Goal: Information Seeking & Learning: Learn about a topic

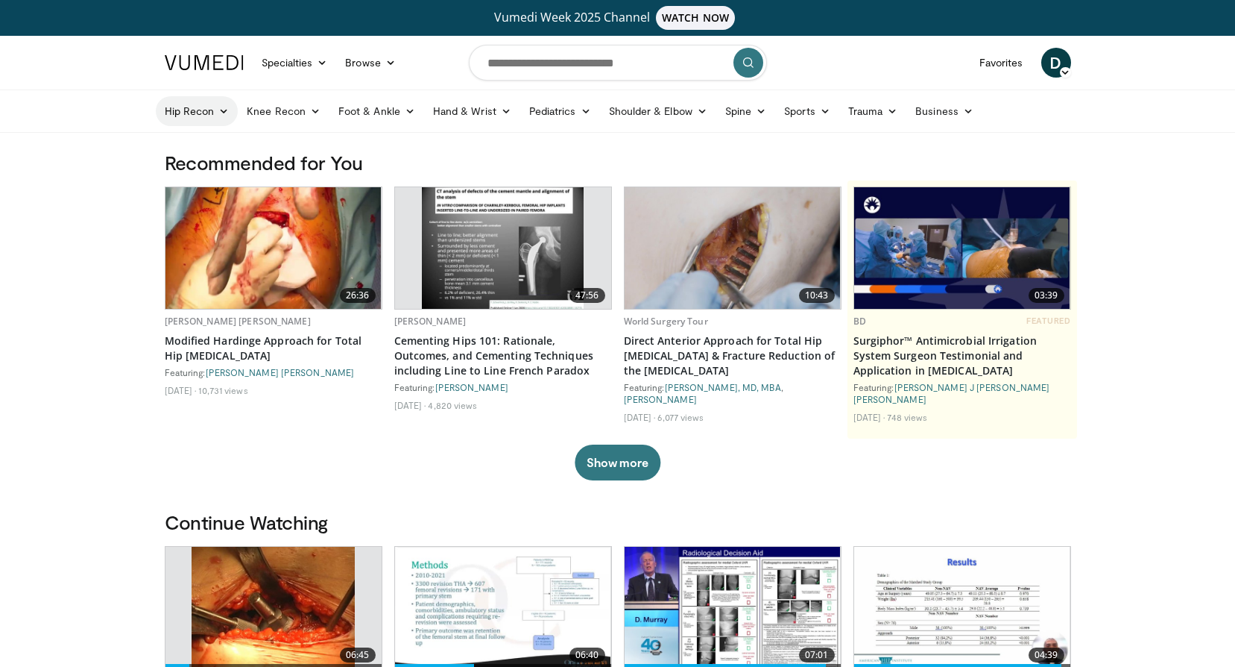
click at [191, 110] on link "Hip Recon" at bounding box center [197, 111] width 83 height 30
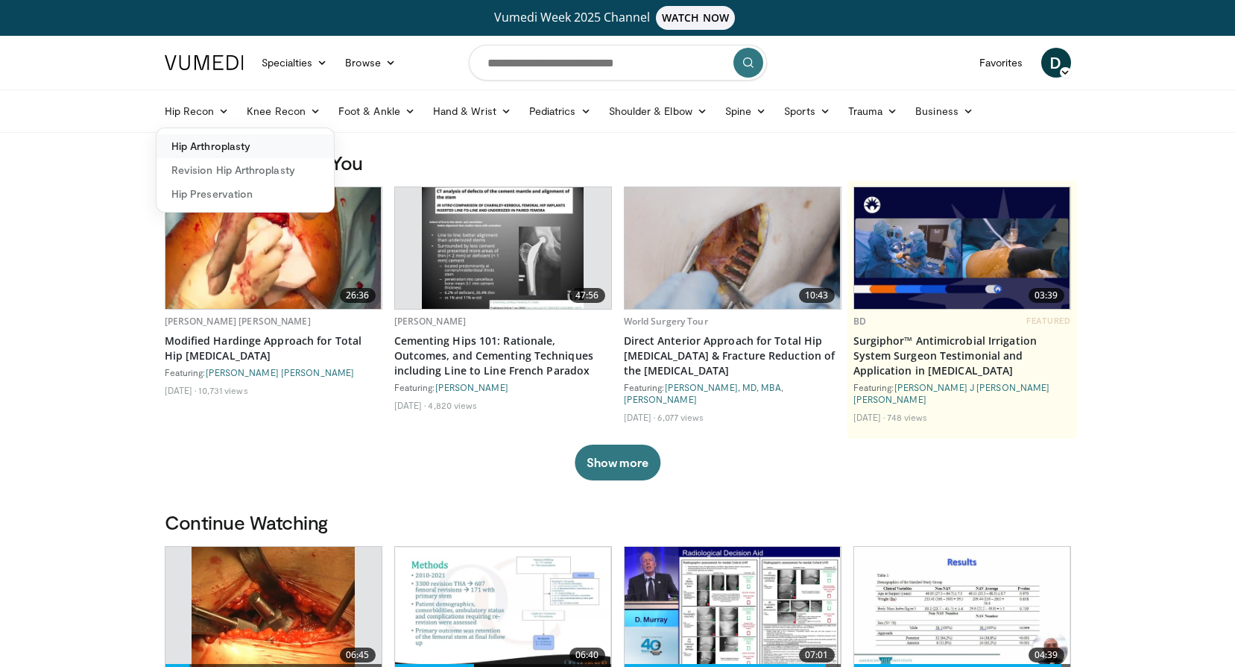
click at [209, 148] on link "Hip Arthroplasty" at bounding box center [245, 146] width 177 height 24
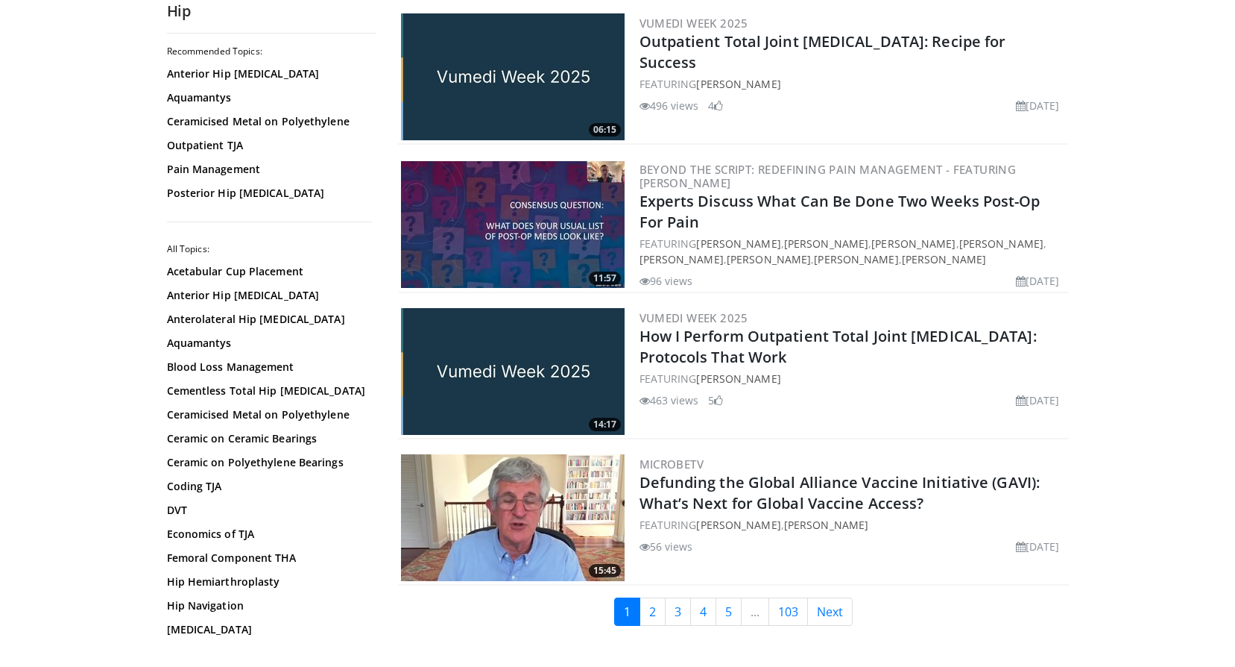
scroll to position [3504, 0]
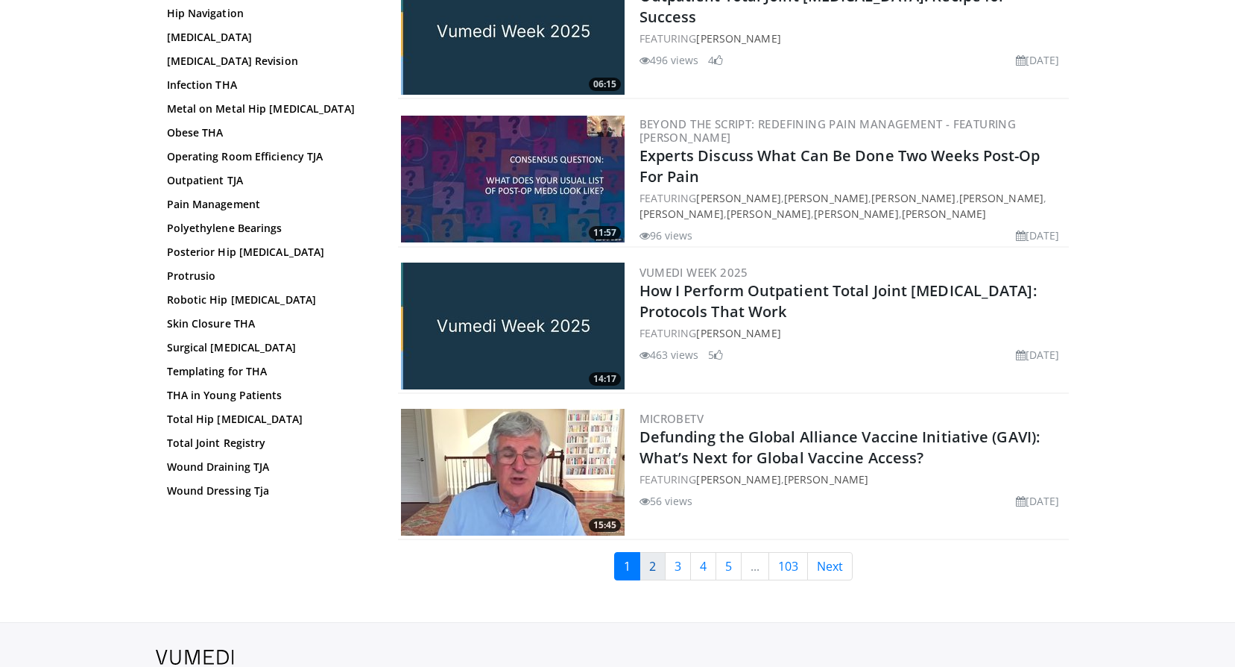
click at [647, 552] on link "2" at bounding box center [653, 566] width 26 height 28
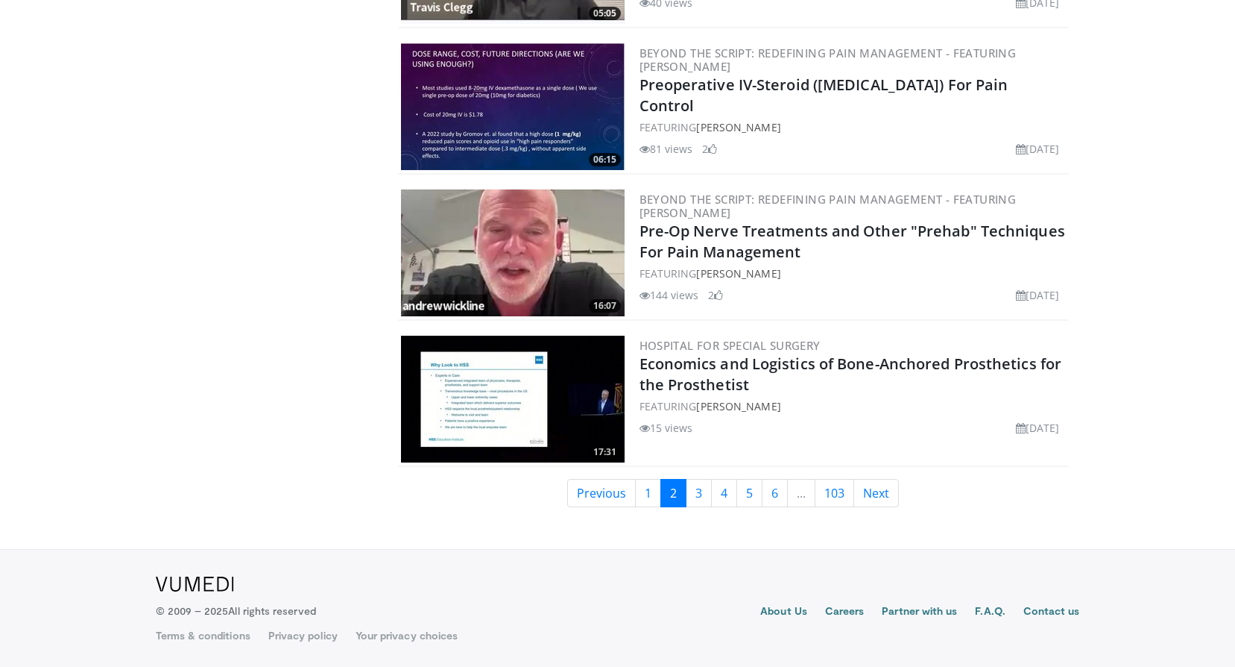
scroll to position [3536, 0]
click at [692, 498] on link "3" at bounding box center [699, 493] width 26 height 28
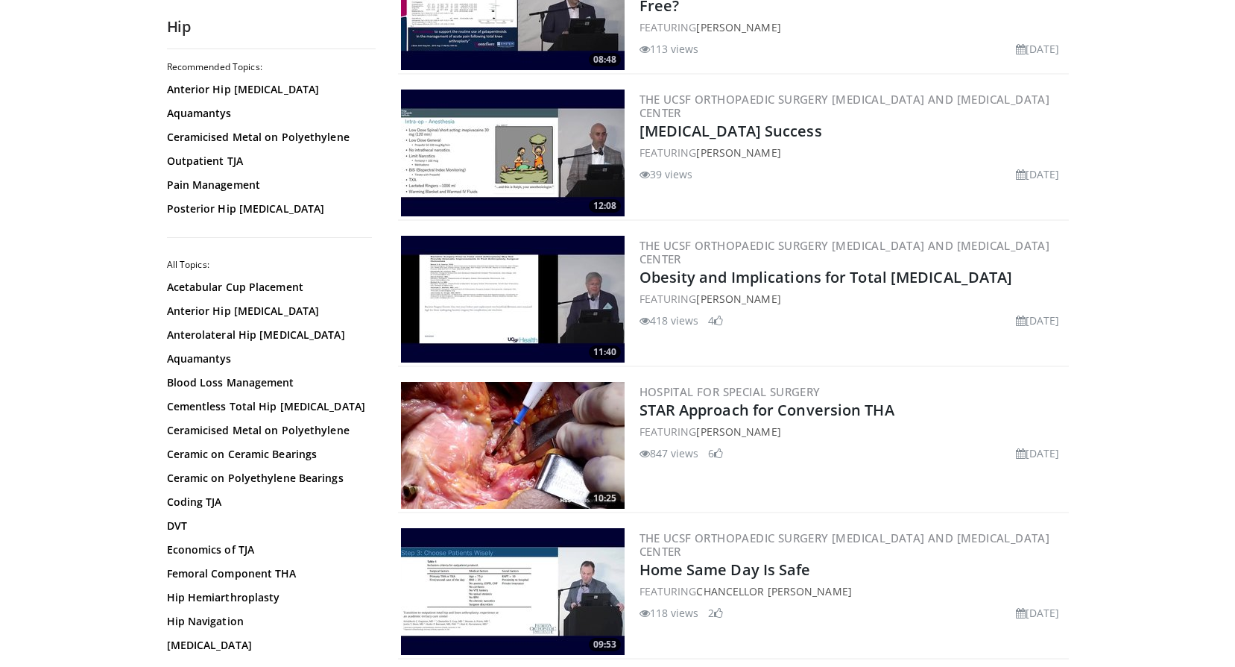
scroll to position [2535, 0]
